Goal: Task Accomplishment & Management: Use online tool/utility

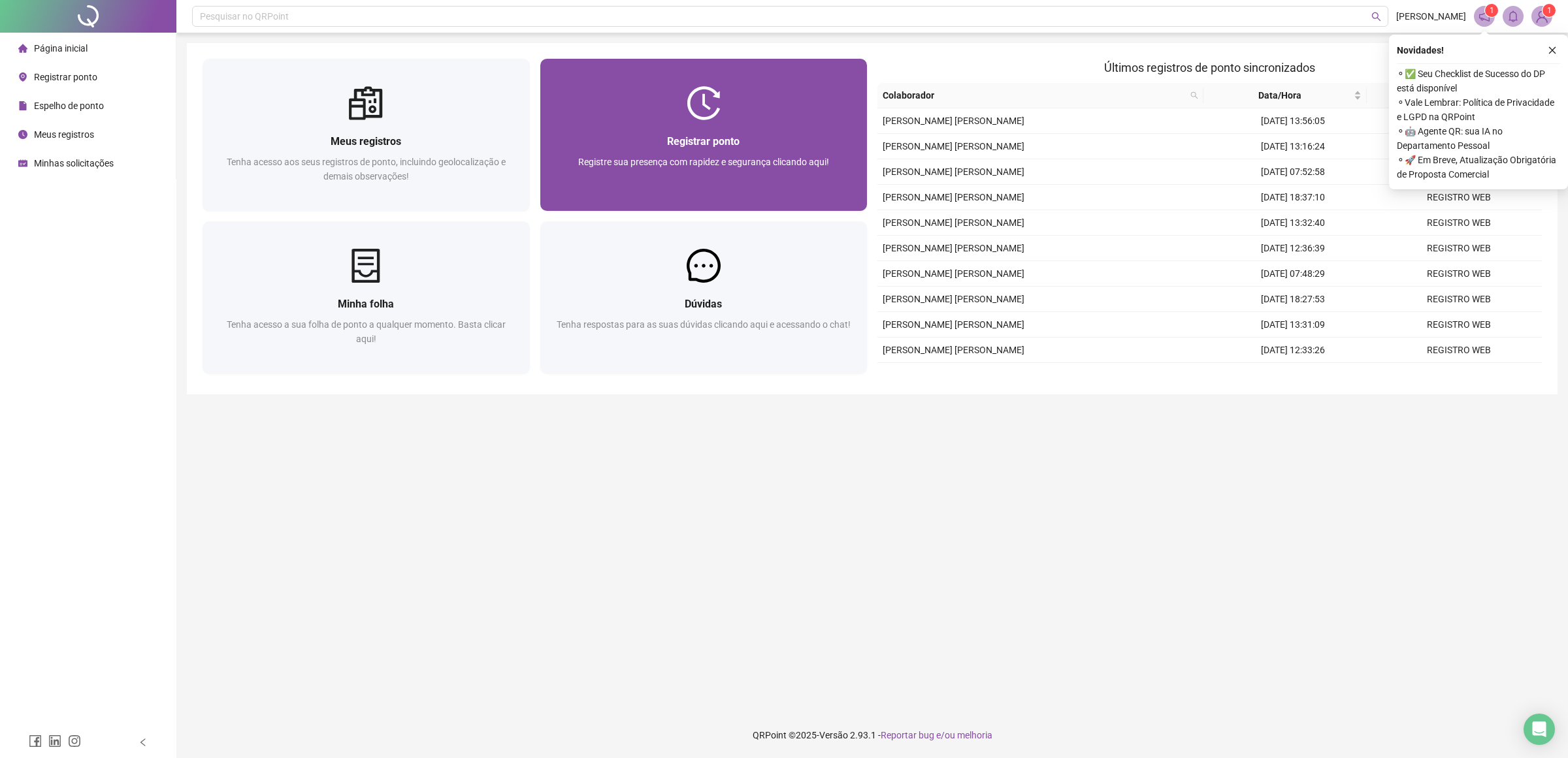
click at [644, 152] on div "Registrar ponto Registre sua presença com rapidez e segurança clicando aqui!" at bounding box center [704, 166] width 296 height 65
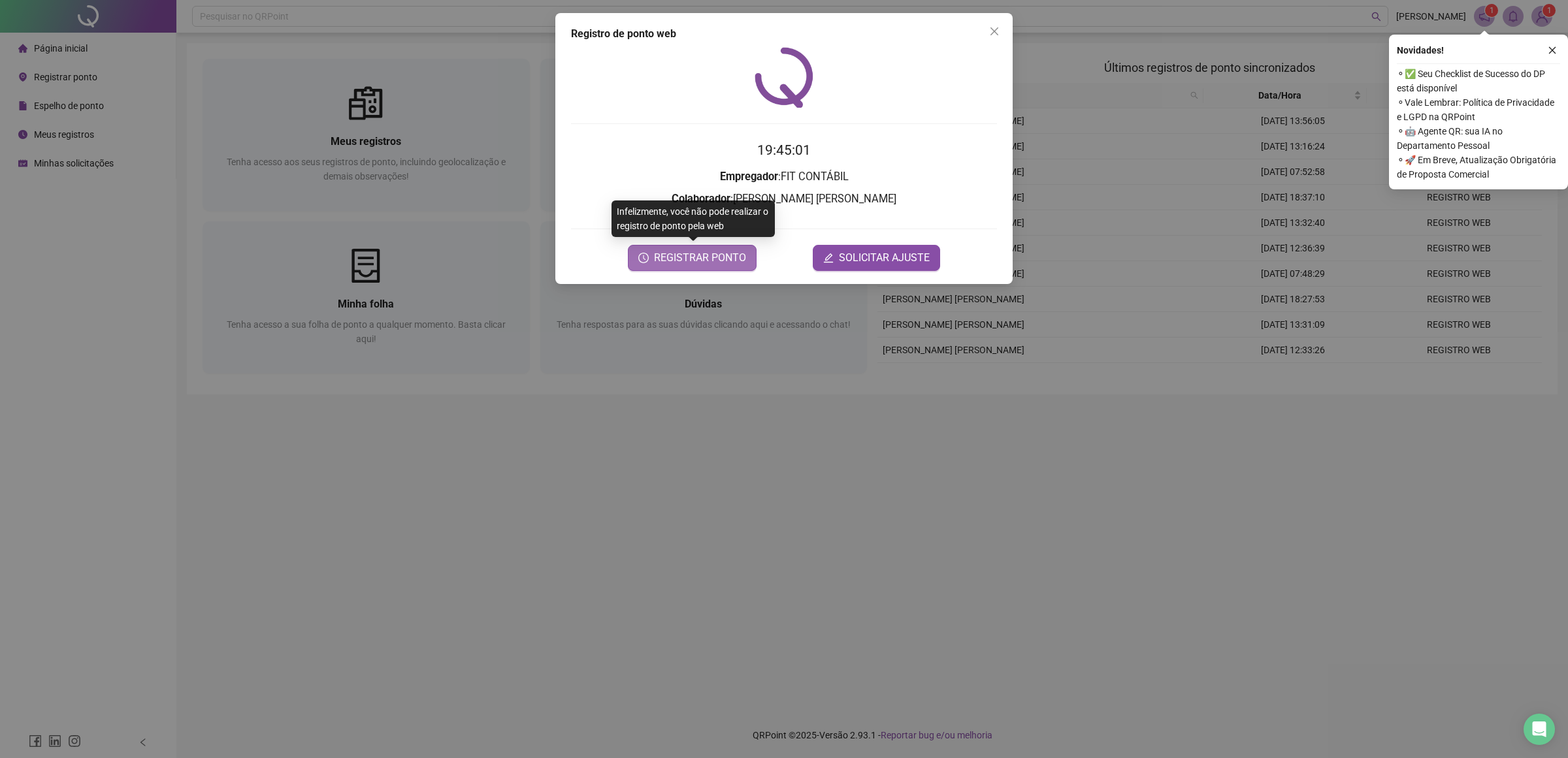
click at [719, 251] on span "REGISTRAR PONTO" at bounding box center [701, 258] width 92 height 16
